Goal: Navigation & Orientation: Find specific page/section

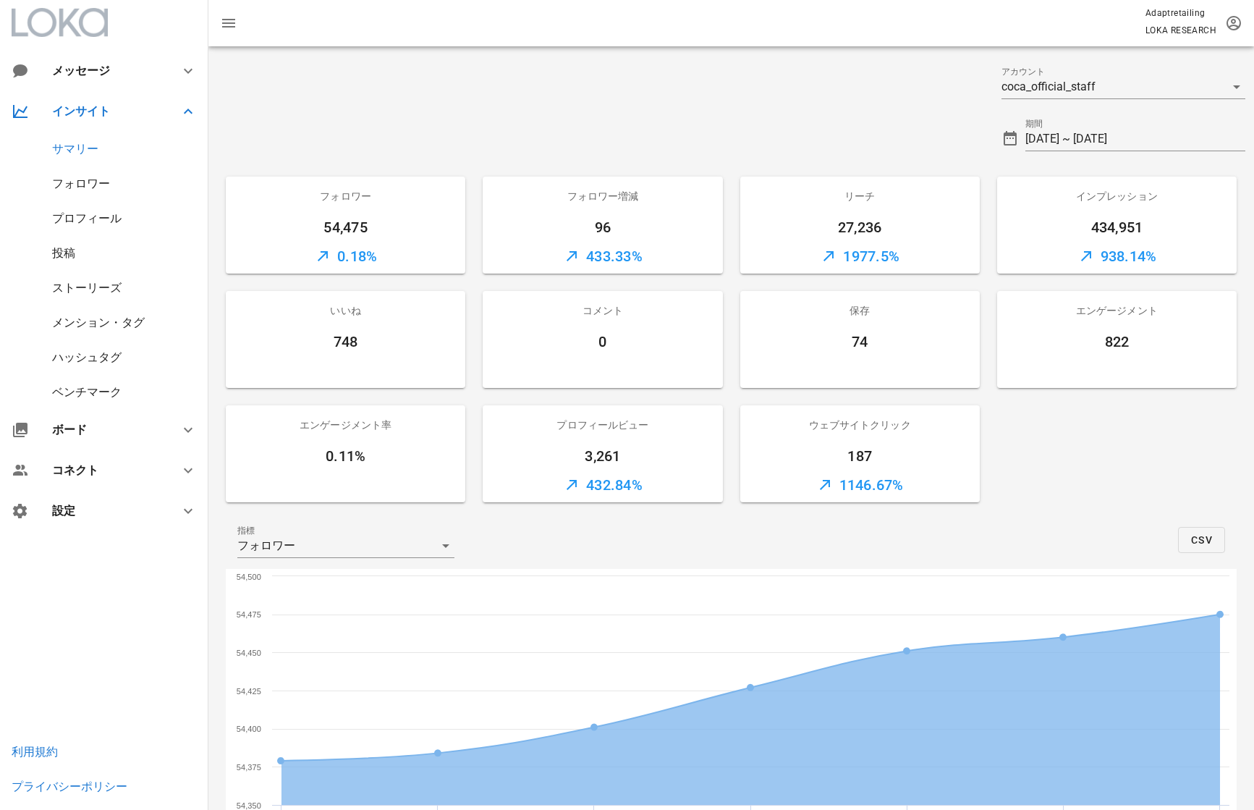
click at [106, 179] on div "フォロワー" at bounding box center [81, 184] width 58 height 14
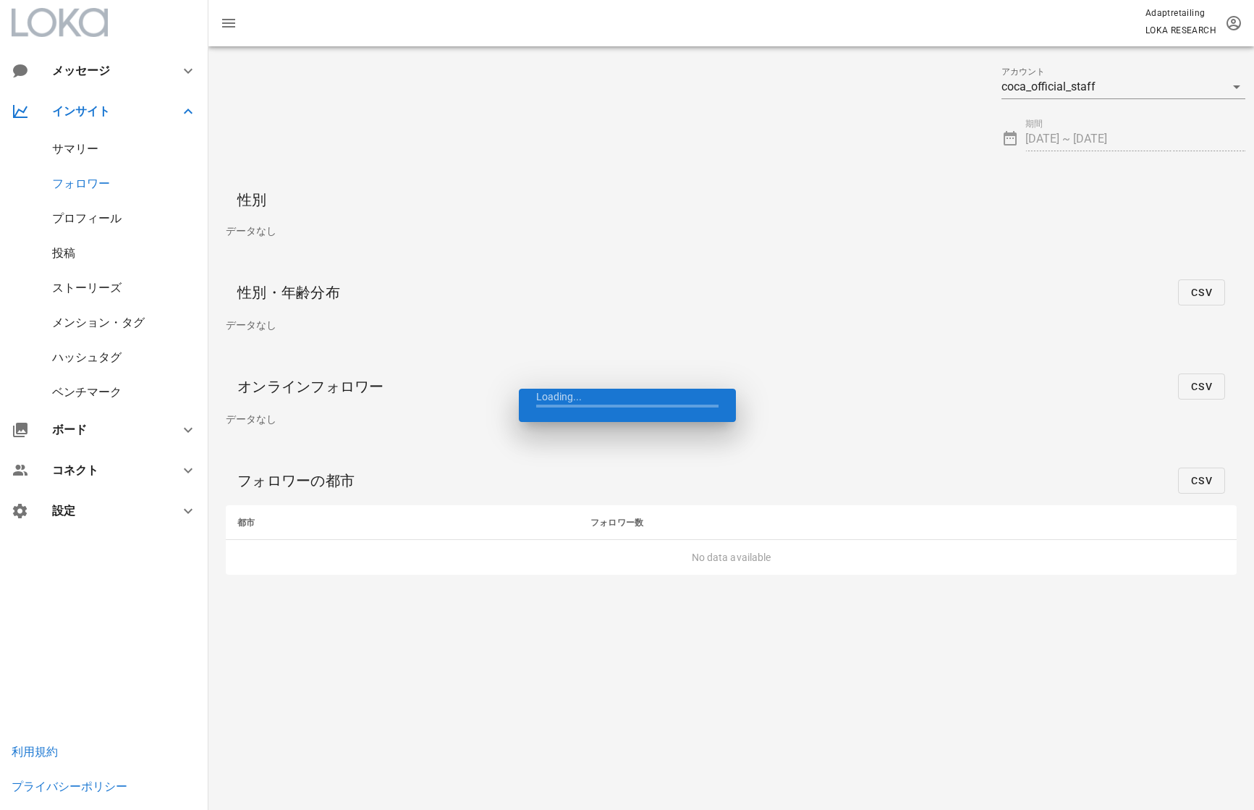
click at [89, 179] on div "フォロワー" at bounding box center [81, 184] width 58 height 14
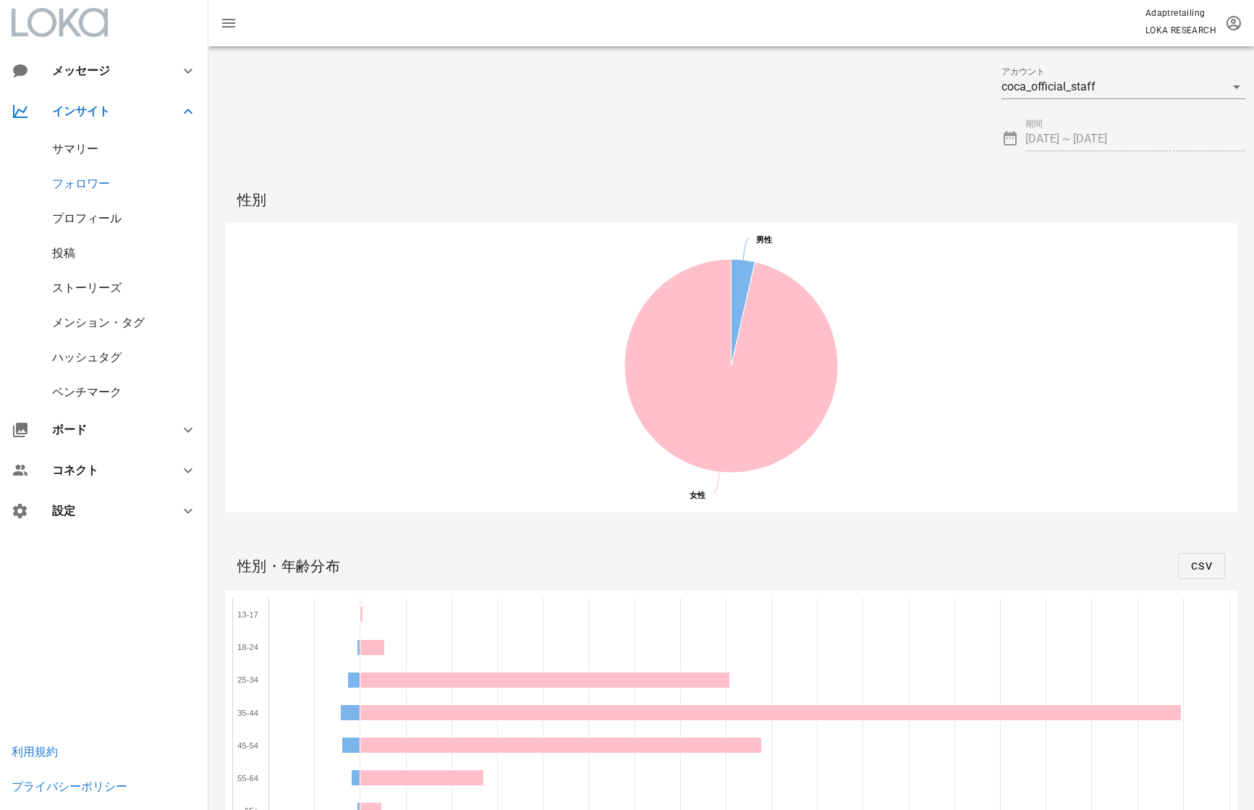
click at [79, 148] on div "サマリー" at bounding box center [75, 149] width 46 height 14
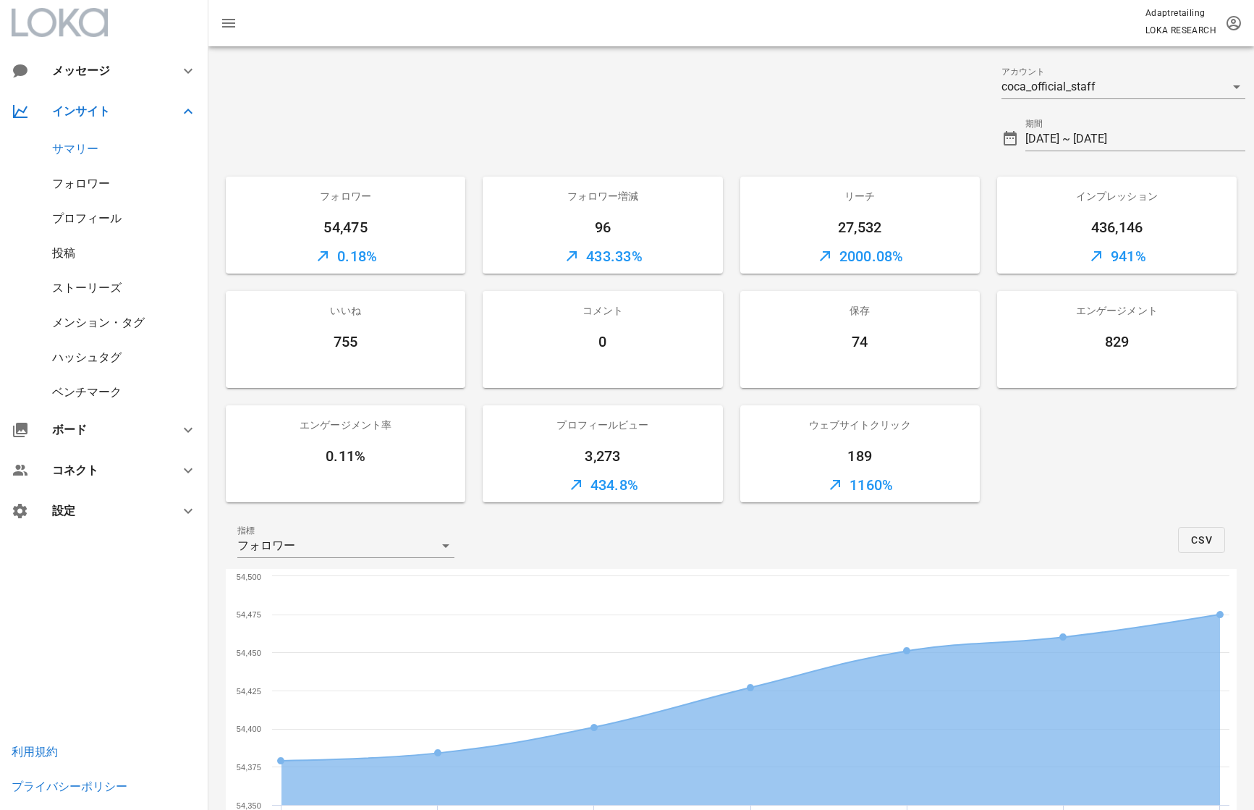
click at [88, 212] on div "プロフィール" at bounding box center [86, 218] width 69 height 14
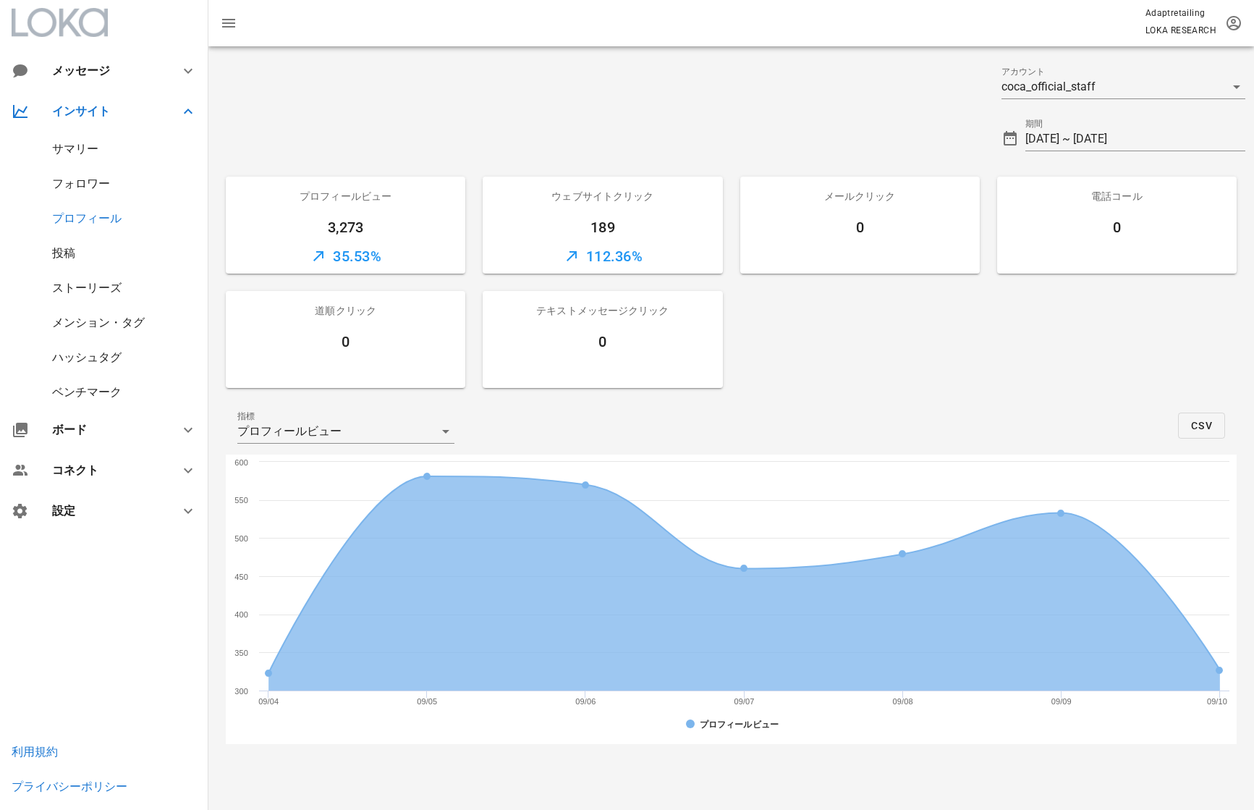
click at [96, 185] on div "フォロワー" at bounding box center [81, 184] width 58 height 14
